Goal: Task Accomplishment & Management: Manage account settings

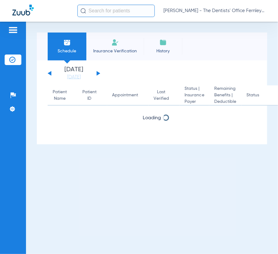
click at [229, 10] on span "[PERSON_NAME] - The Dentists' Office Fernley" at bounding box center [215, 11] width 102 height 6
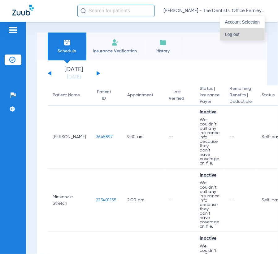
click at [235, 31] on button "Log out" at bounding box center [242, 34] width 45 height 12
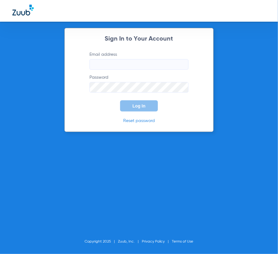
type input "[EMAIL_ADDRESS][PERSON_NAME][DOMAIN_NAME]"
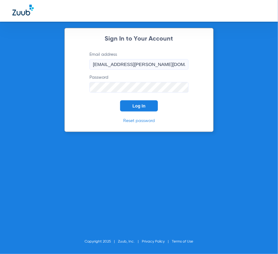
click at [142, 98] on form "Email address [EMAIL_ADDRESS][PERSON_NAME][DOMAIN_NAME] Password Log In" at bounding box center [139, 81] width 118 height 60
click at [146, 103] on button "Log In" at bounding box center [139, 105] width 38 height 11
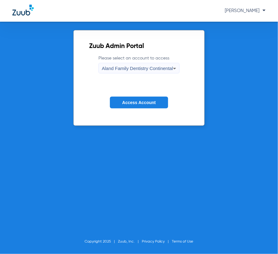
click at [140, 73] on div "Aland Family Dentistry Continental" at bounding box center [137, 68] width 71 height 11
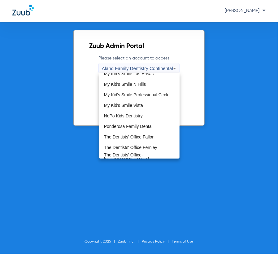
scroll to position [188, 0]
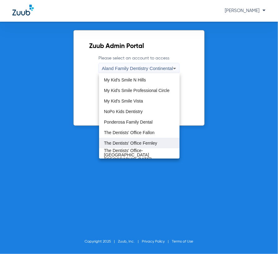
click at [152, 141] on span "The Dentists' Office Fernley" at bounding box center [130, 143] width 53 height 4
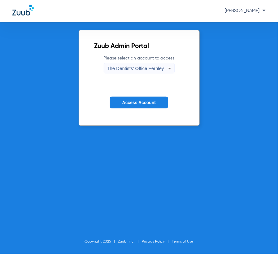
click at [161, 102] on button "Access Account" at bounding box center [139, 103] width 58 height 12
